Goal: Task Accomplishment & Management: Complete application form

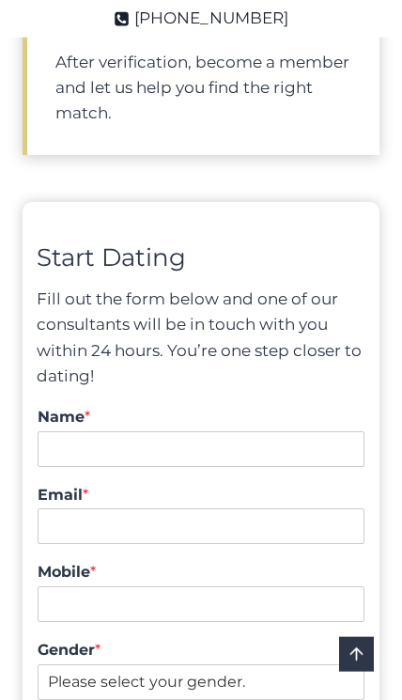
scroll to position [1628, 0]
click at [297, 438] on input "Name *" at bounding box center [201, 448] width 327 height 36
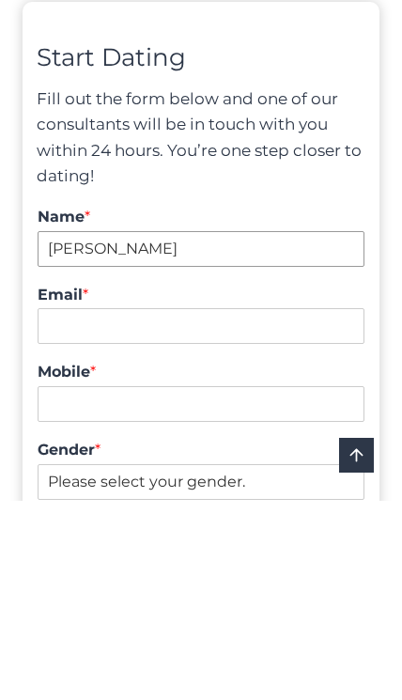
type input "Zoran"
click at [238, 507] on input "Email *" at bounding box center [201, 525] width 327 height 36
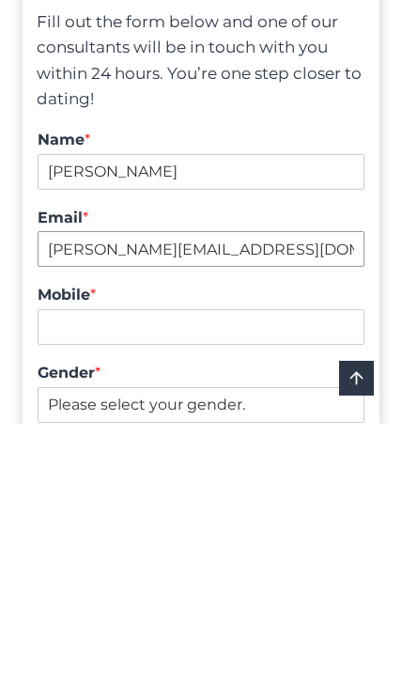
type input "zoran@digitalpod.com.au"
click at [294, 585] on input "Mobile *" at bounding box center [201, 603] width 327 height 36
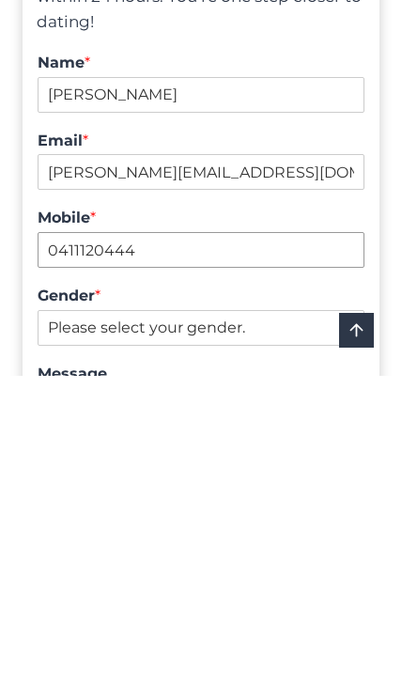
type input "0411120444"
click at [224, 634] on select "Please select your gender. Male Female" at bounding box center [201, 652] width 327 height 36
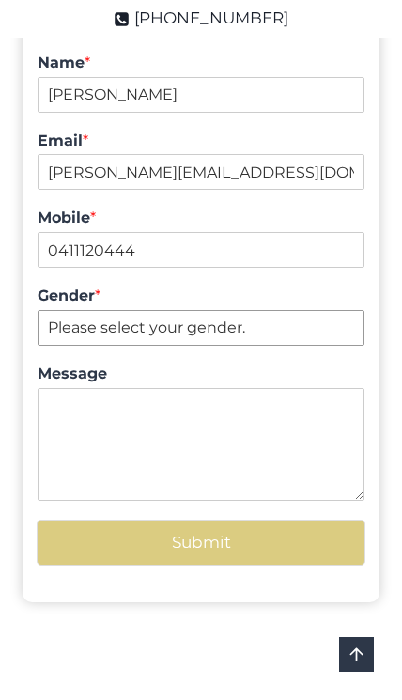
select select "Male"
click at [264, 433] on textarea "Message" at bounding box center [201, 444] width 327 height 113
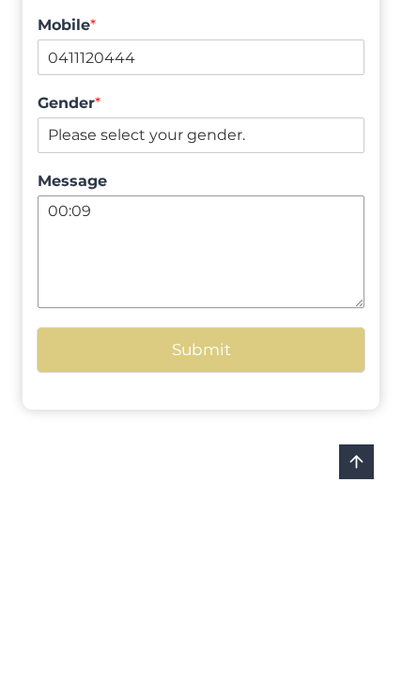
type textarea "00:09"
click at [305, 519] on button "Submit" at bounding box center [201, 542] width 329 height 46
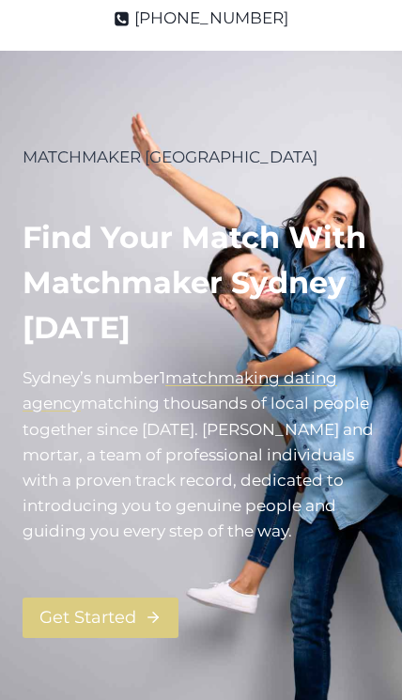
scroll to position [69, 0]
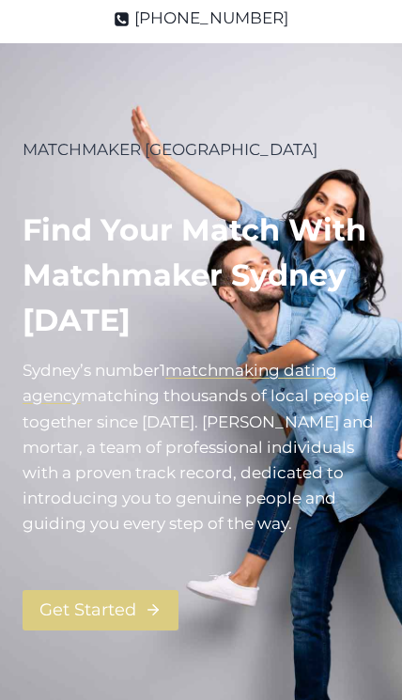
click at [128, 603] on span "Get Started" at bounding box center [87, 609] width 97 height 27
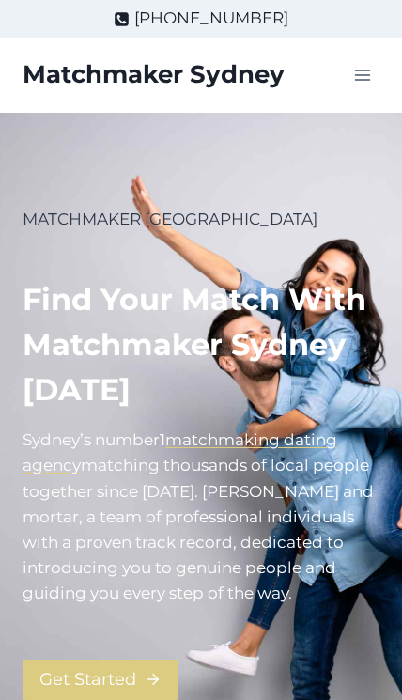
click at [358, 72] on icon "Toggle Menu" at bounding box center [362, 75] width 19 height 19
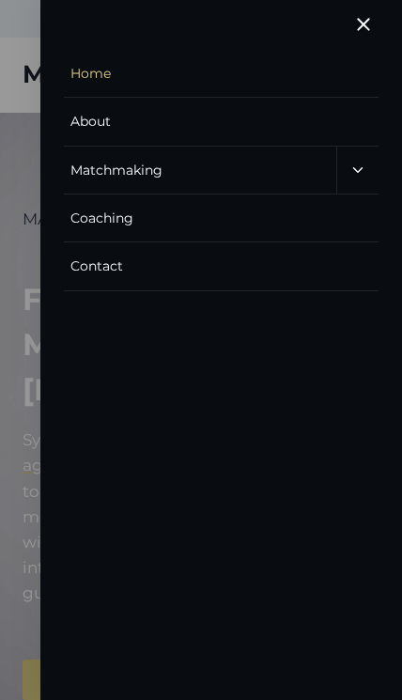
click at [146, 115] on link "About" at bounding box center [221, 122] width 314 height 48
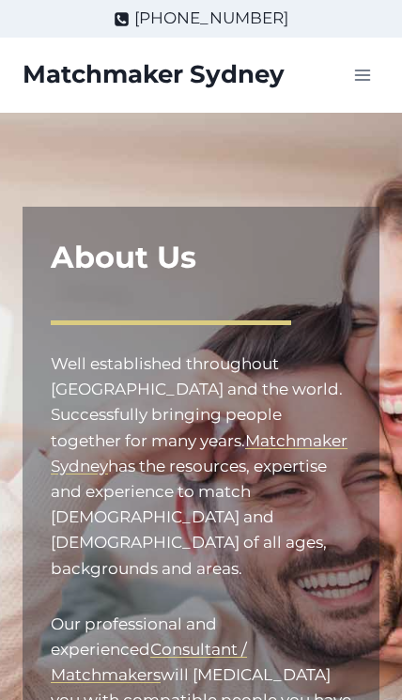
click at [238, 71] on div "Matchmaker Sydney" at bounding box center [154, 74] width 262 height 29
